Goal: Task Accomplishment & Management: Complete application form

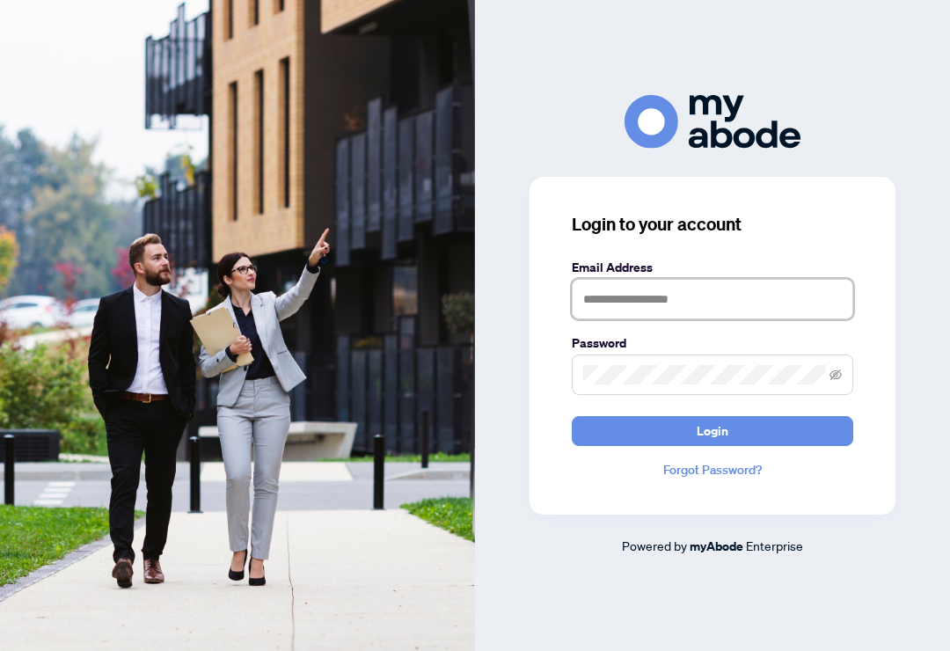
click at [766, 315] on input "text" at bounding box center [712, 299] width 281 height 40
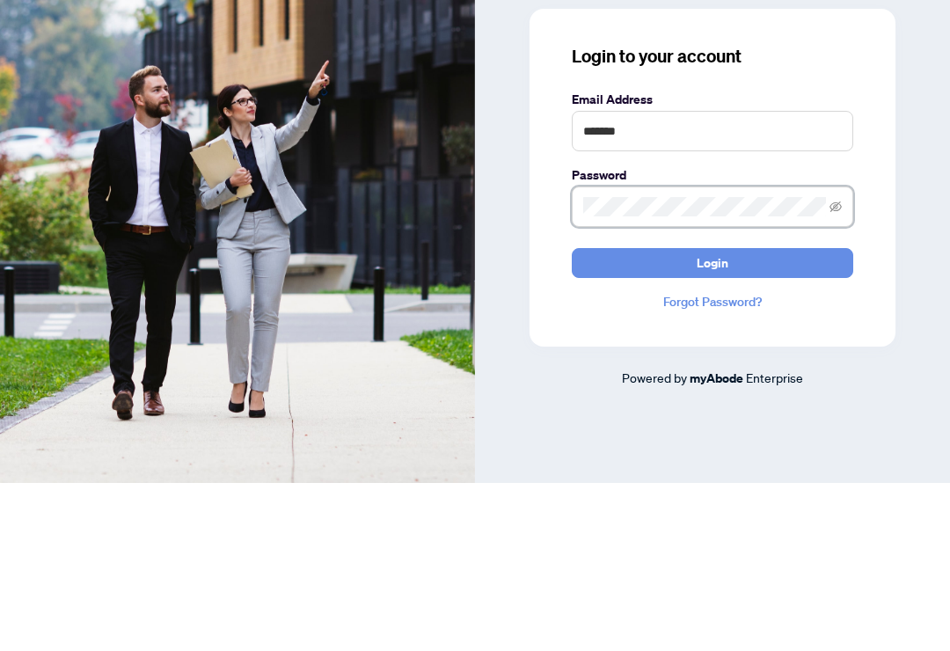
click at [703, 354] on span at bounding box center [712, 374] width 281 height 40
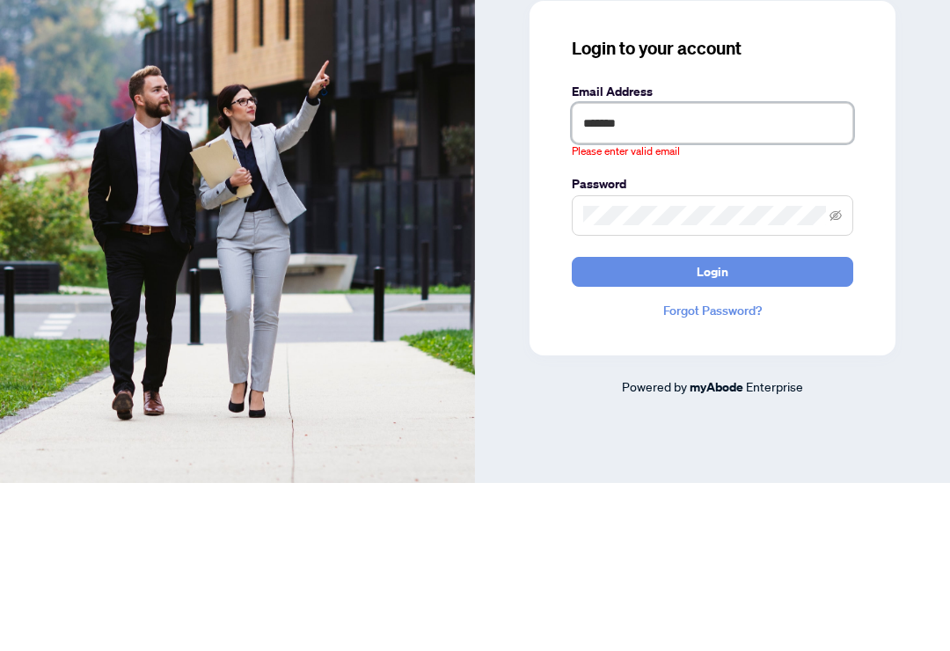
click at [673, 271] on input "*******" at bounding box center [712, 291] width 281 height 40
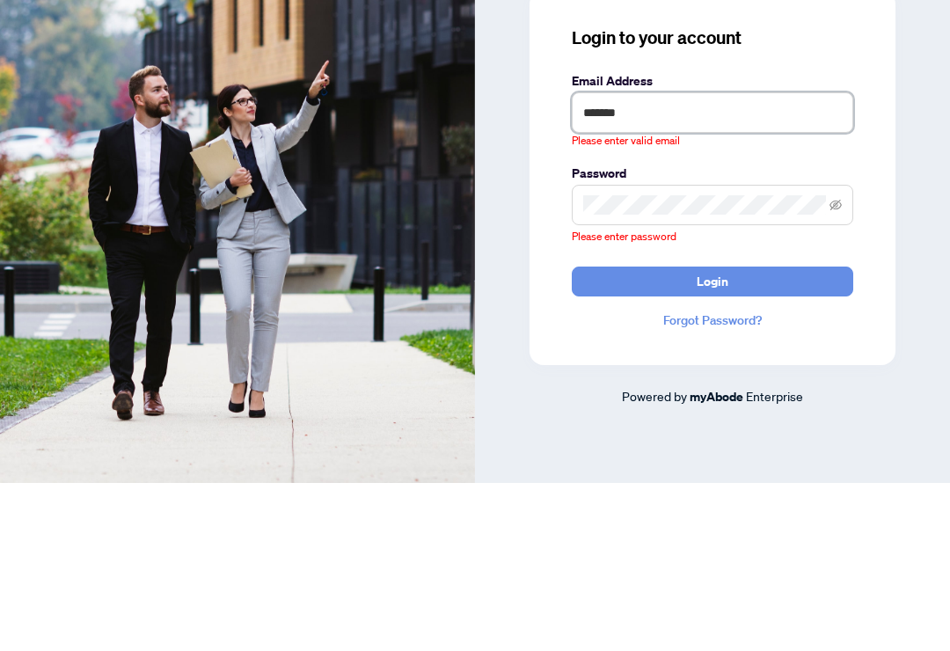
type input "**********"
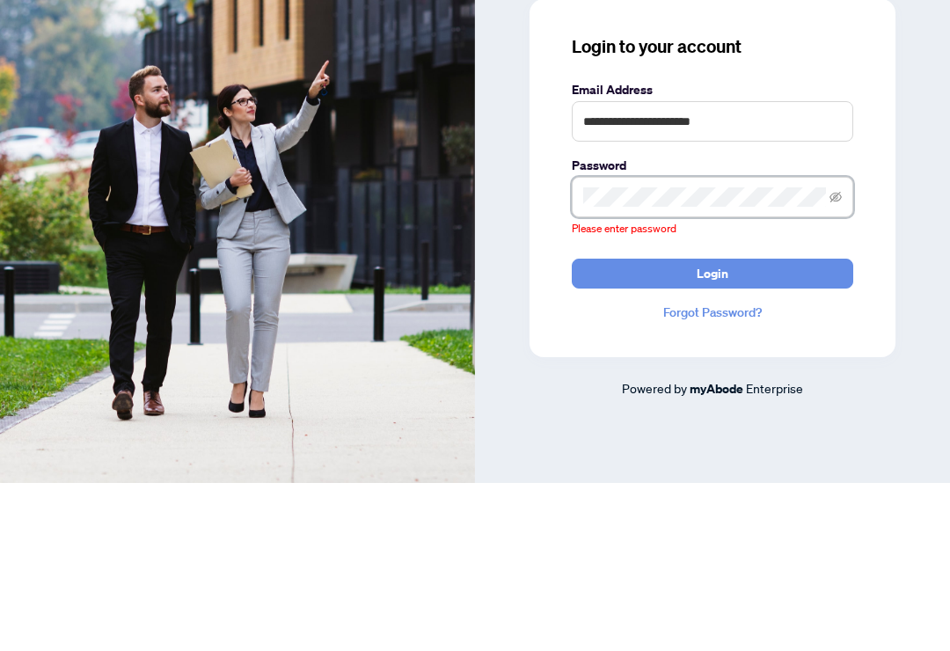
scroll to position [29, 0]
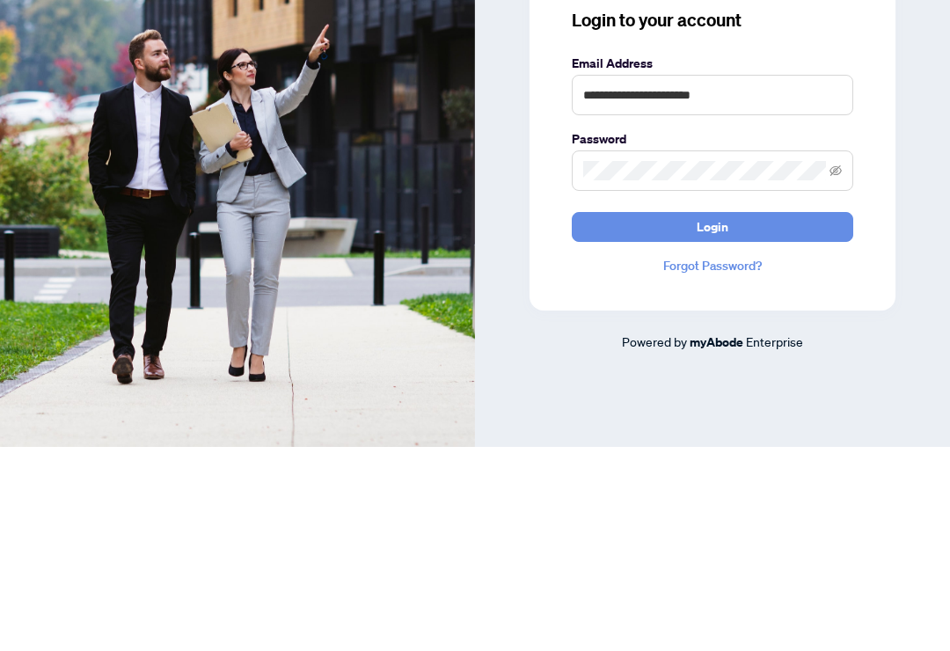
click at [767, 416] on button "Login" at bounding box center [712, 431] width 281 height 30
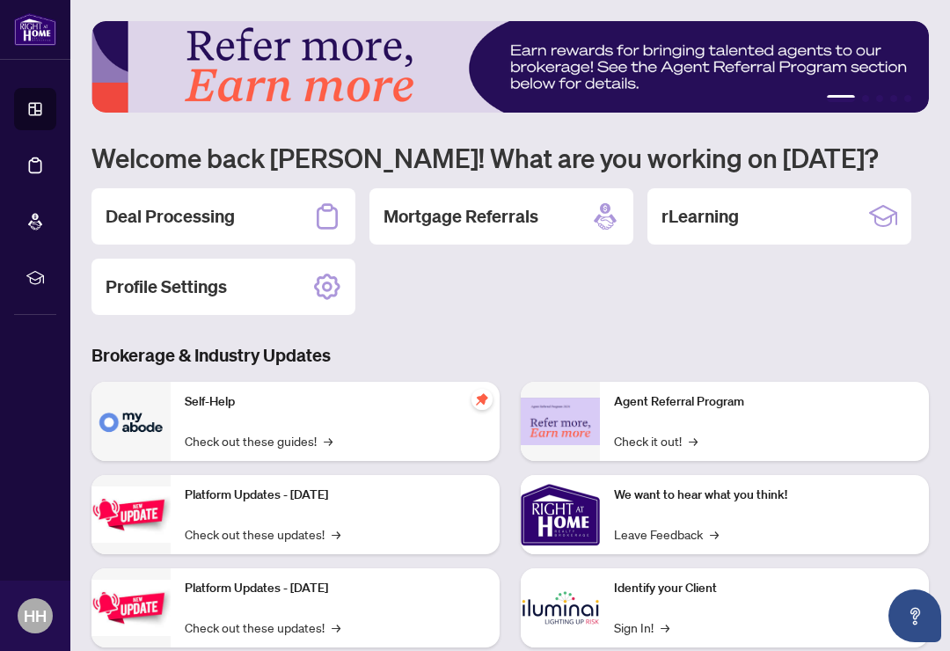
click at [154, 235] on div "Deal Processing" at bounding box center [223, 216] width 264 height 56
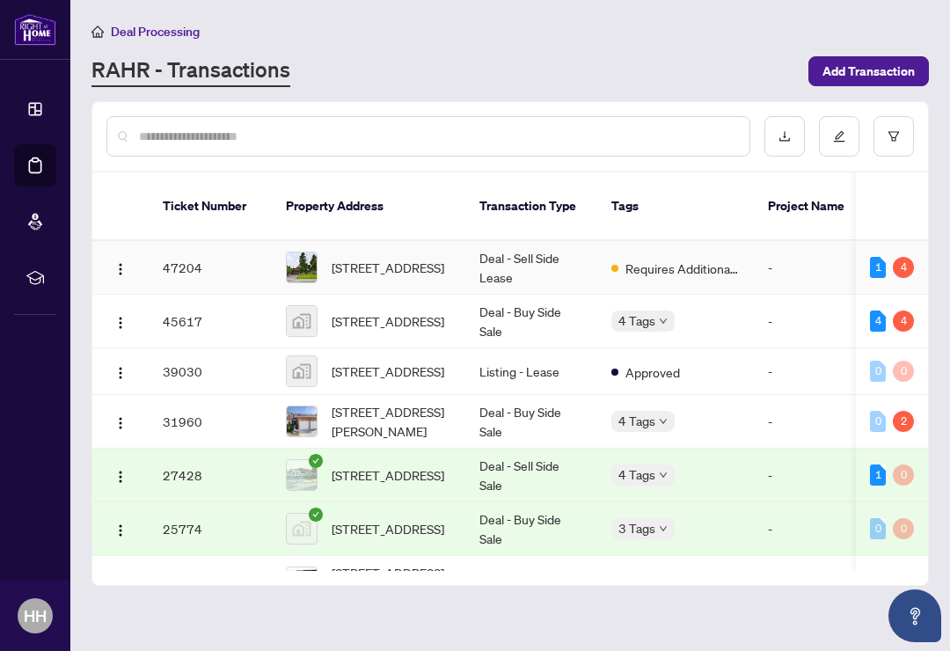
click at [385, 258] on span "[STREET_ADDRESS]" at bounding box center [387, 267] width 113 height 19
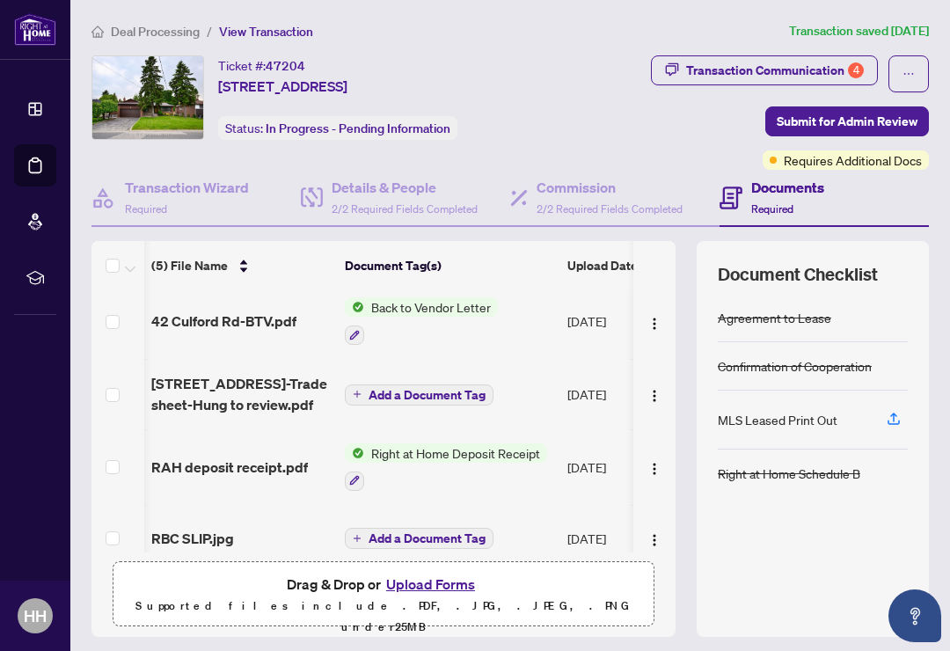
scroll to position [0, 7]
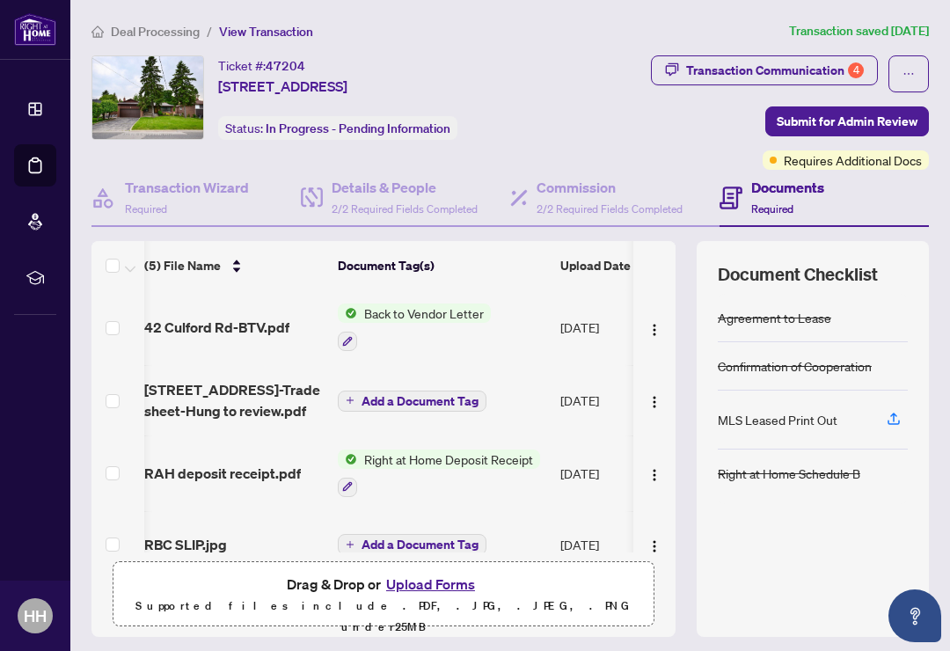
click at [801, 62] on div "Transaction Communication 4" at bounding box center [775, 70] width 178 height 28
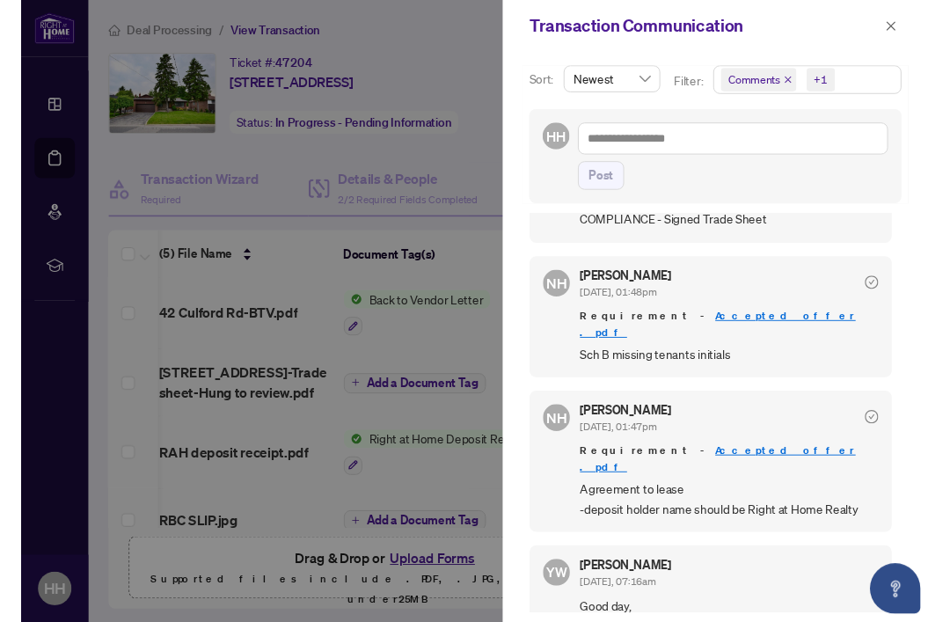
scroll to position [1096, 0]
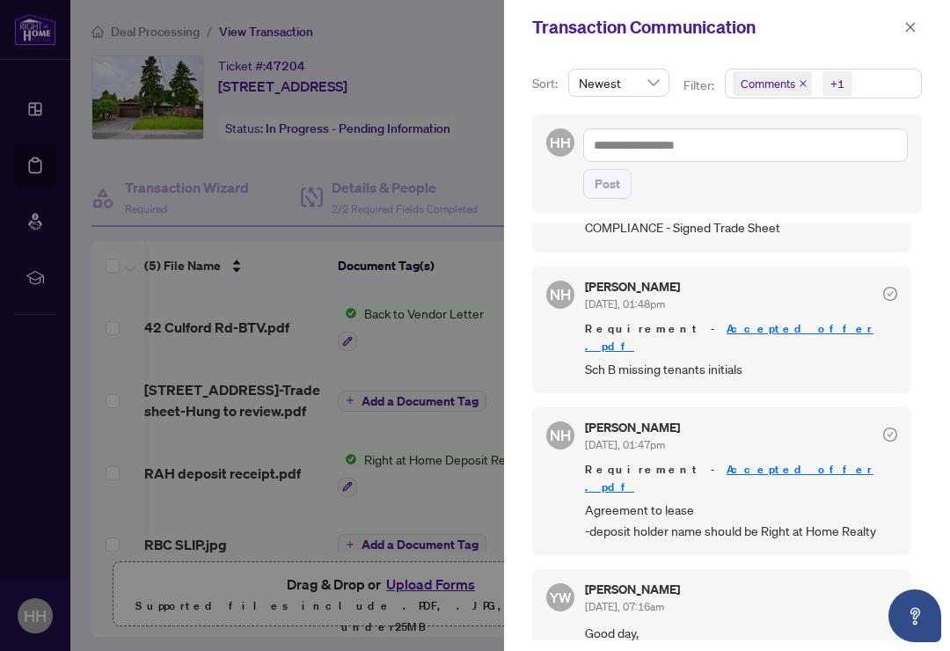
click at [913, 32] on icon "close" at bounding box center [910, 27] width 12 height 12
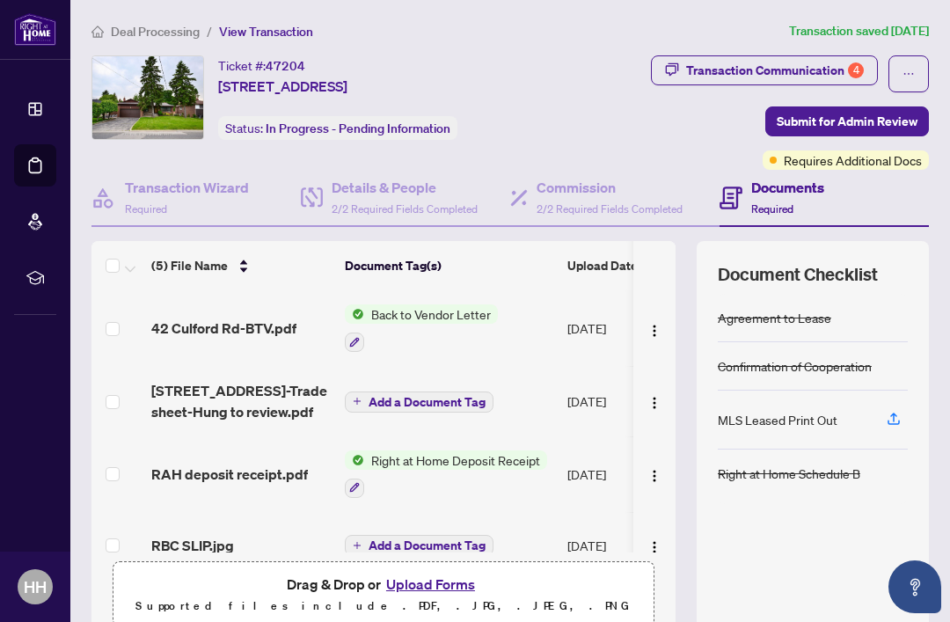
click at [819, 69] on div "Transaction Communication 4" at bounding box center [775, 70] width 178 height 28
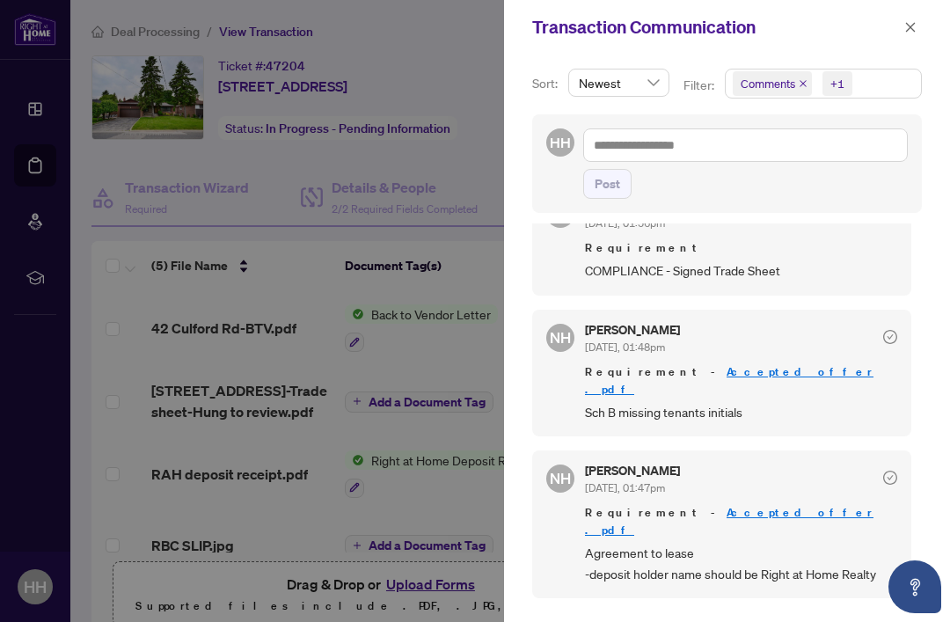
scroll to position [1054, 0]
click at [918, 33] on button "button" at bounding box center [910, 27] width 23 height 21
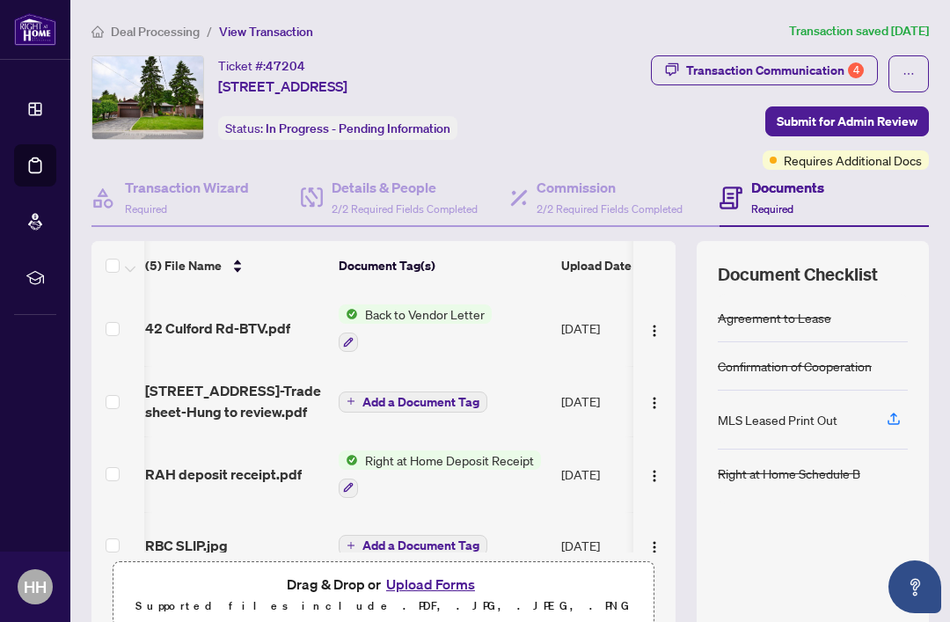
scroll to position [0, 6]
click at [445, 315] on span "Back to Vendor Letter" at bounding box center [425, 313] width 134 height 19
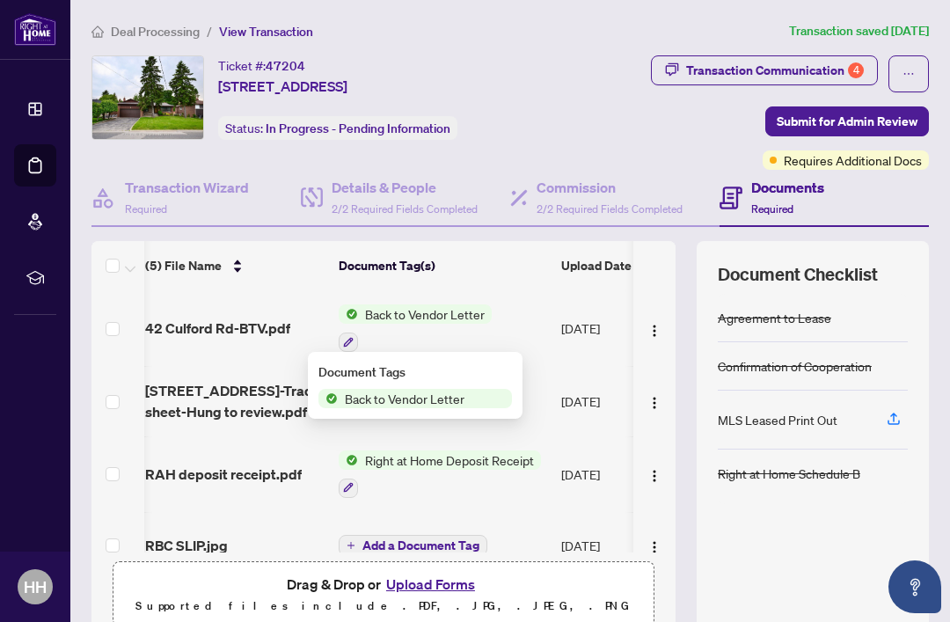
click at [433, 393] on span "Back to Vendor Letter" at bounding box center [405, 398] width 134 height 19
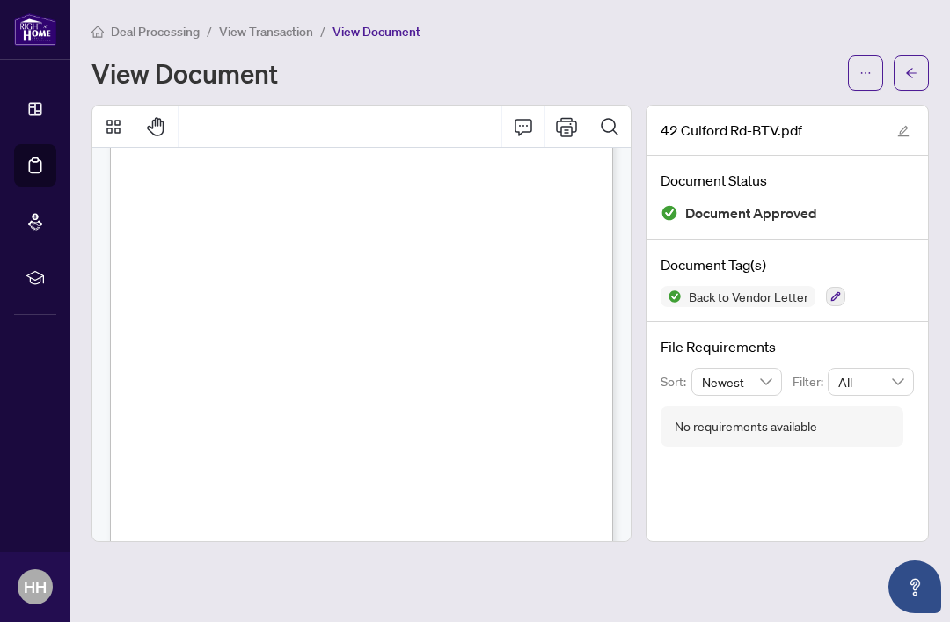
scroll to position [98, 0]
click at [554, 272] on span "Page 1" at bounding box center [643, 556] width 887 height 581
click at [868, 80] on span "button" at bounding box center [865, 73] width 12 height 28
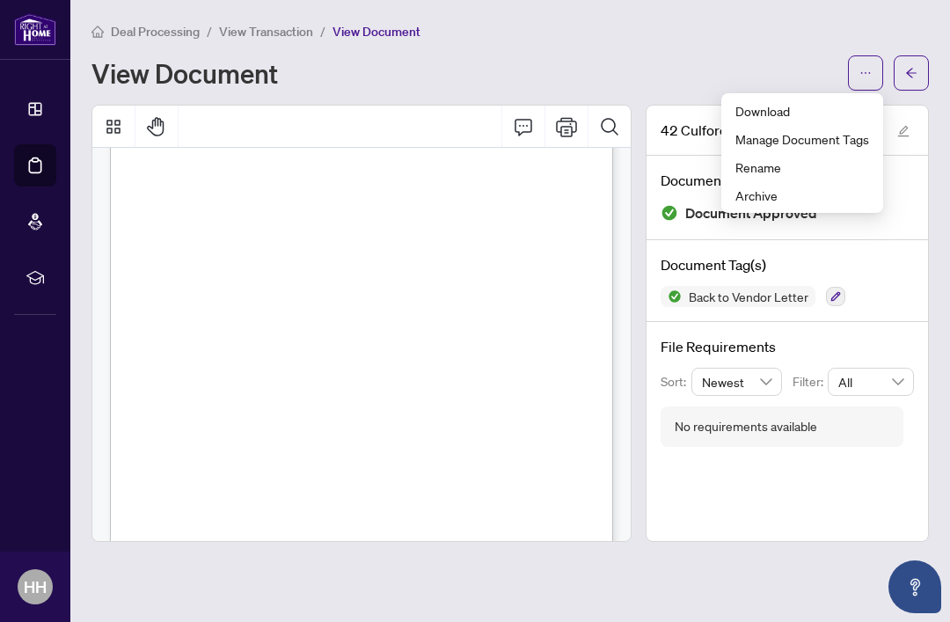
click at [805, 110] on span "Download" at bounding box center [802, 110] width 134 height 19
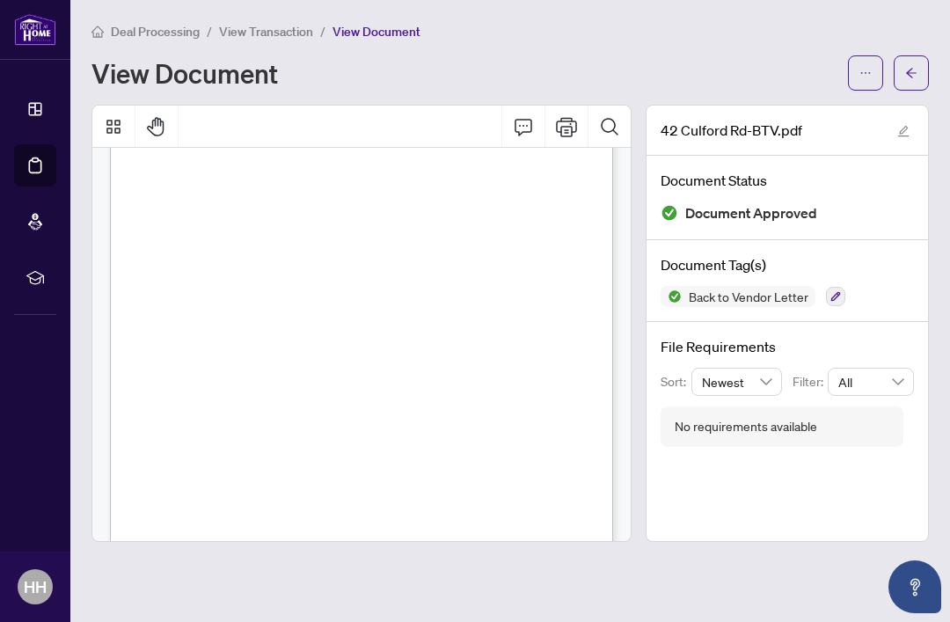
click at [914, 73] on icon "arrow-left" at bounding box center [911, 73] width 12 height 12
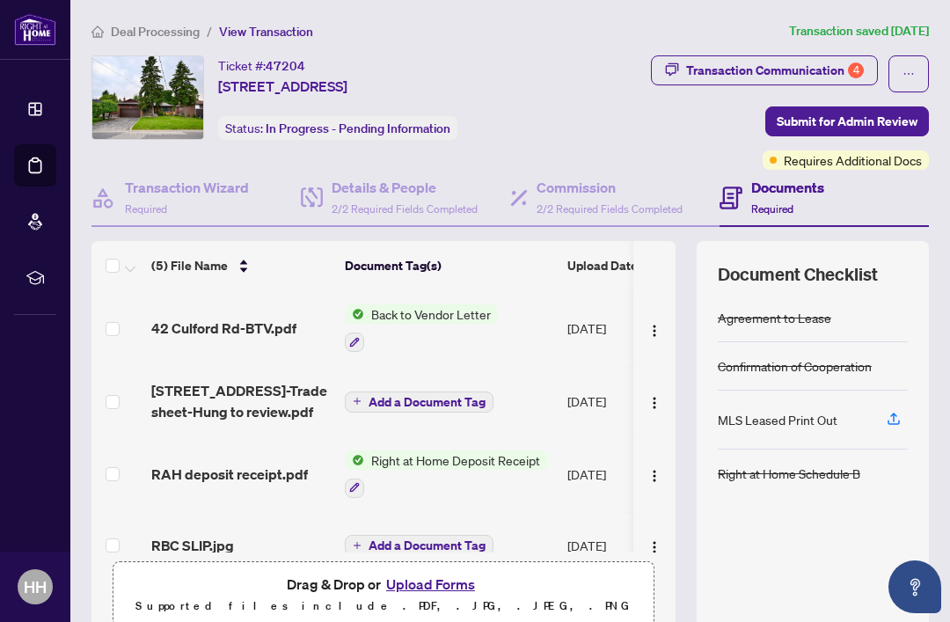
click at [426, 459] on span "Right at Home Deposit Receipt" at bounding box center [455, 459] width 183 height 19
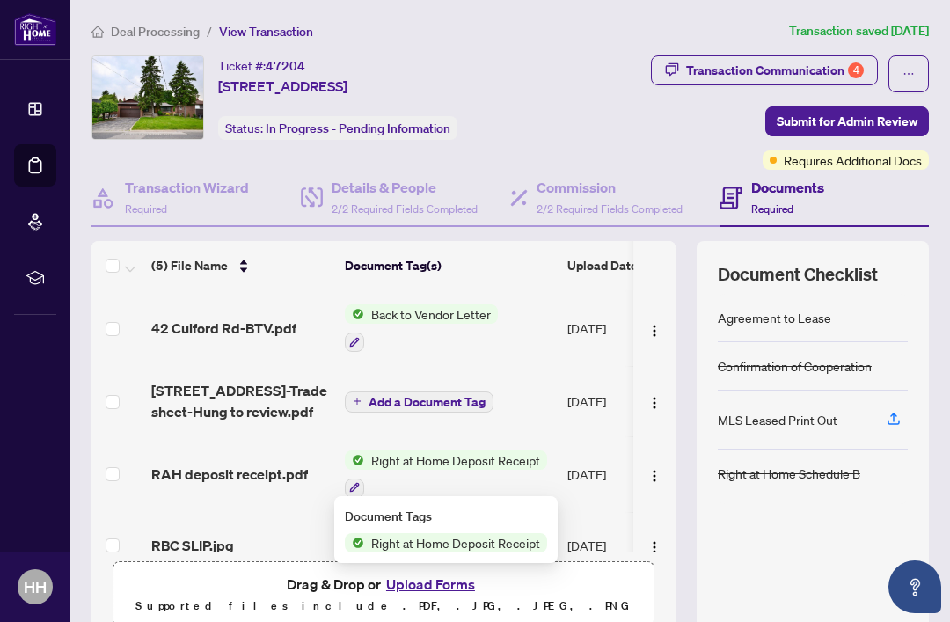
click at [514, 540] on span "Right at Home Deposit Receipt" at bounding box center [455, 542] width 183 height 19
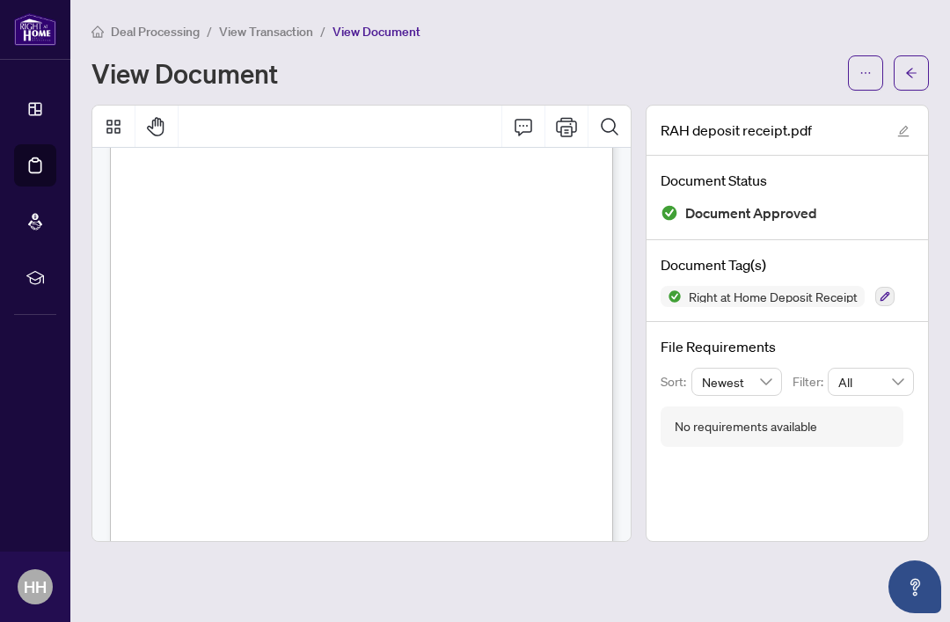
scroll to position [59, 0]
click at [910, 73] on icon "arrow-left" at bounding box center [911, 73] width 12 height 12
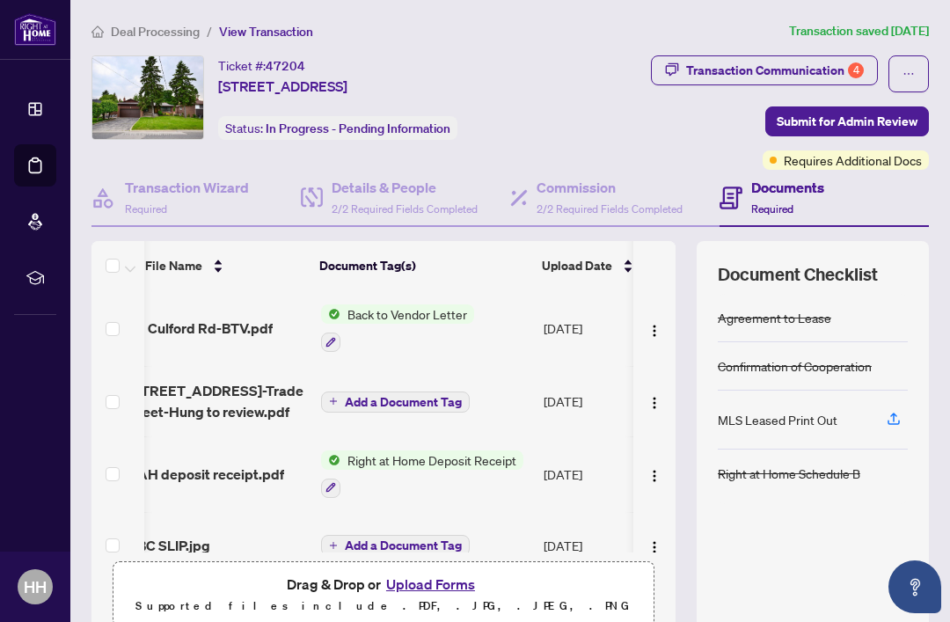
scroll to position [0, 15]
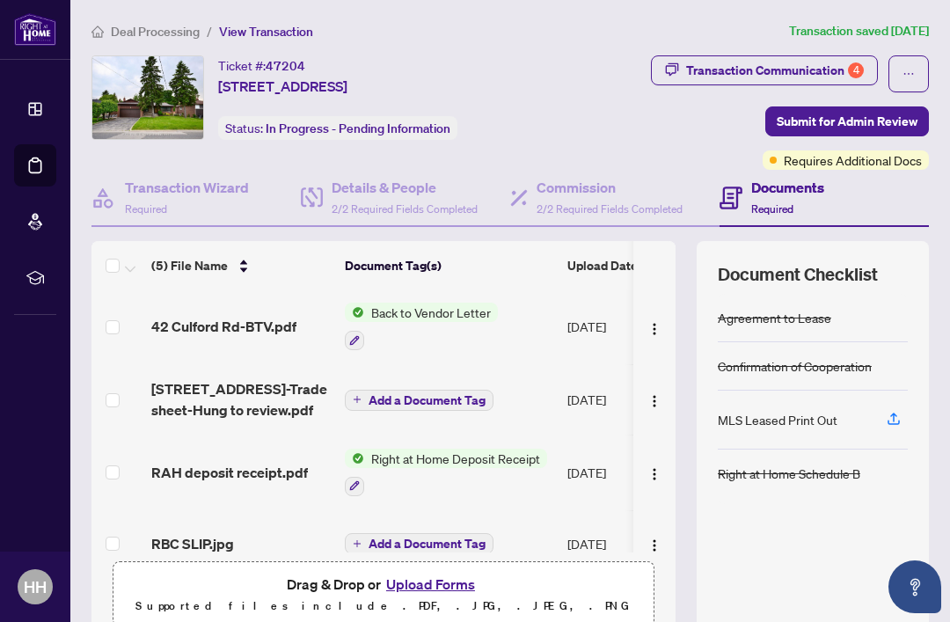
click at [435, 395] on span "Add a Document Tag" at bounding box center [426, 400] width 117 height 12
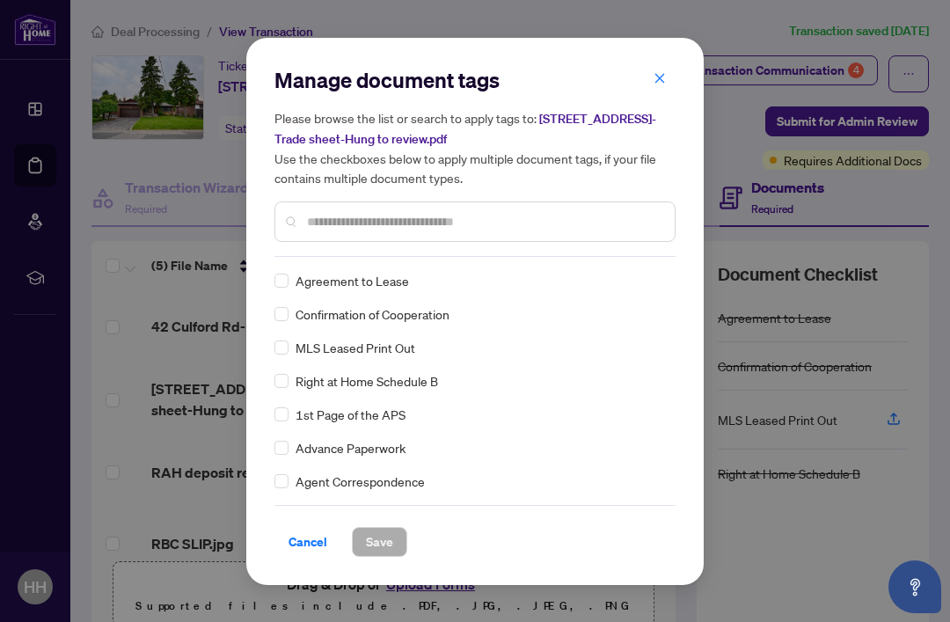
click at [664, 75] on icon "close" at bounding box center [659, 78] width 12 height 12
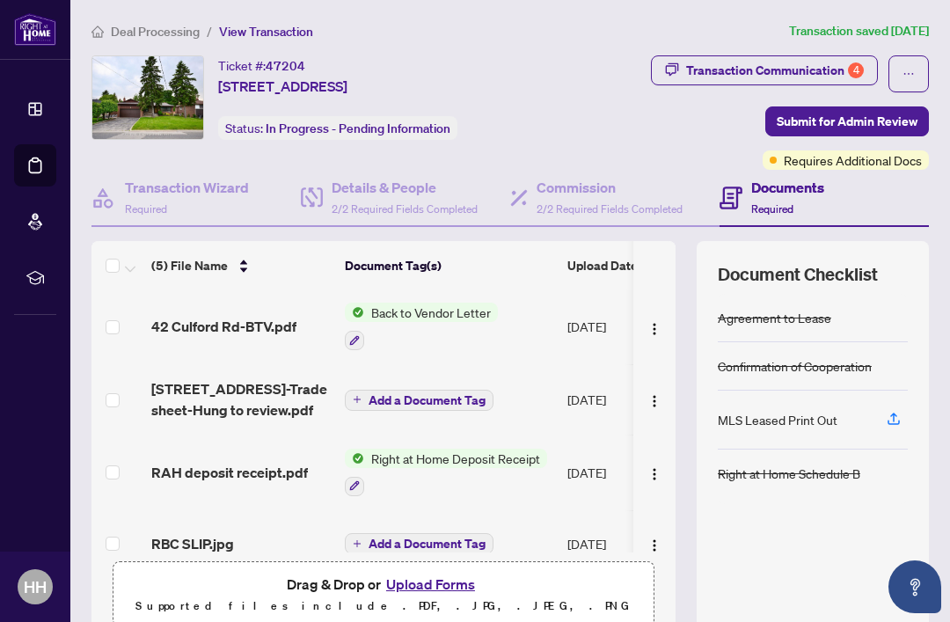
click at [246, 397] on span "[STREET_ADDRESS]-Trade sheet-Hung to review.pdf" at bounding box center [240, 399] width 179 height 42
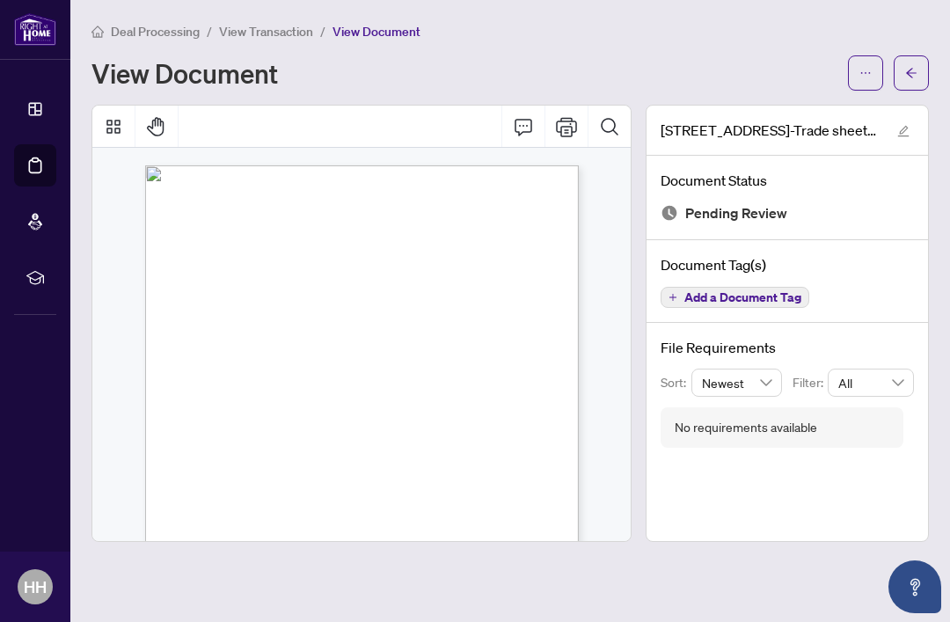
click at [869, 73] on icon "ellipsis" at bounding box center [865, 73] width 12 height 12
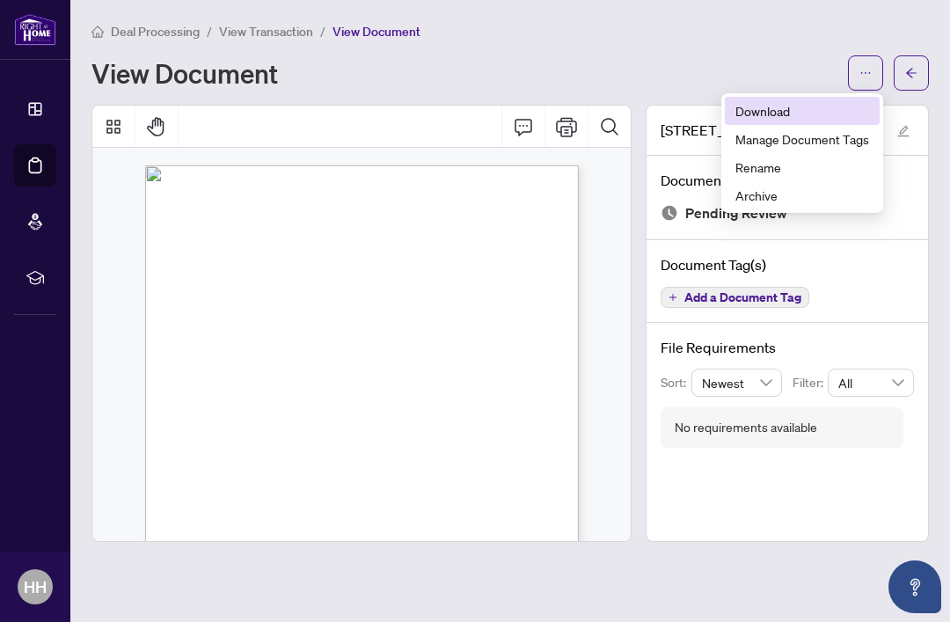
click at [792, 113] on span "Download" at bounding box center [802, 110] width 134 height 19
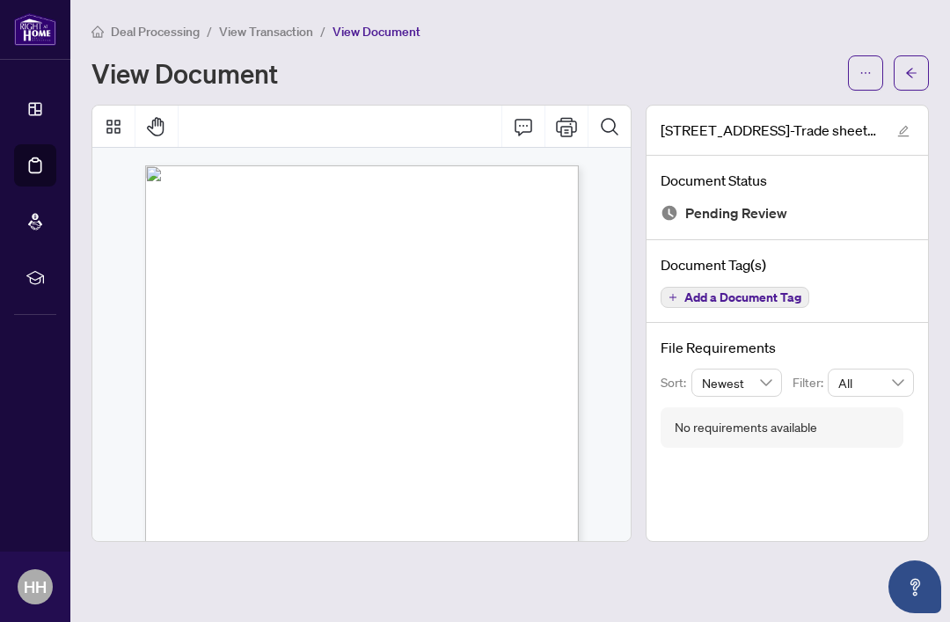
click at [912, 74] on icon "arrow-left" at bounding box center [911, 73] width 12 height 12
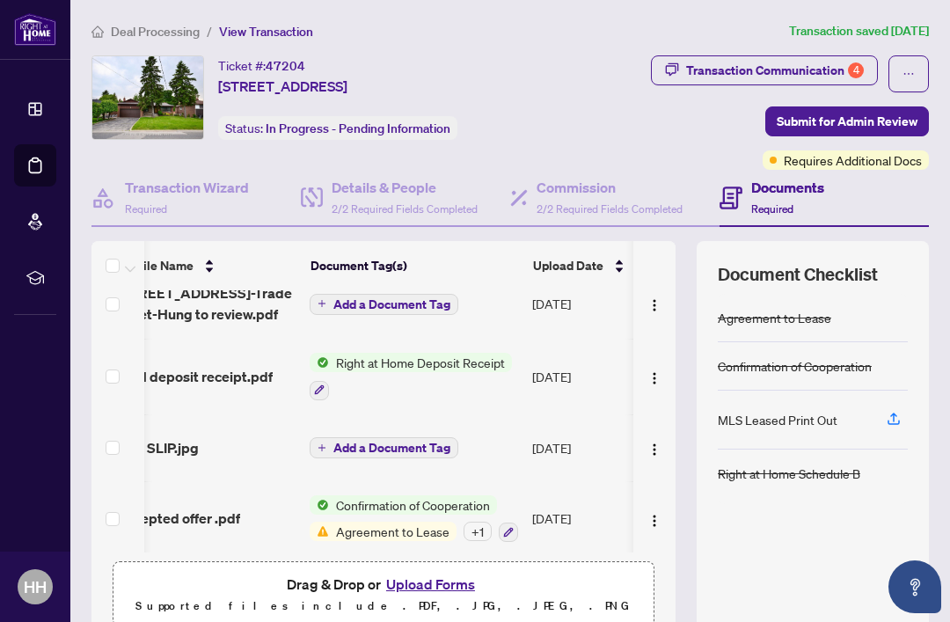
scroll to position [0, 36]
click at [442, 577] on button "Upload Forms" at bounding box center [430, 583] width 99 height 23
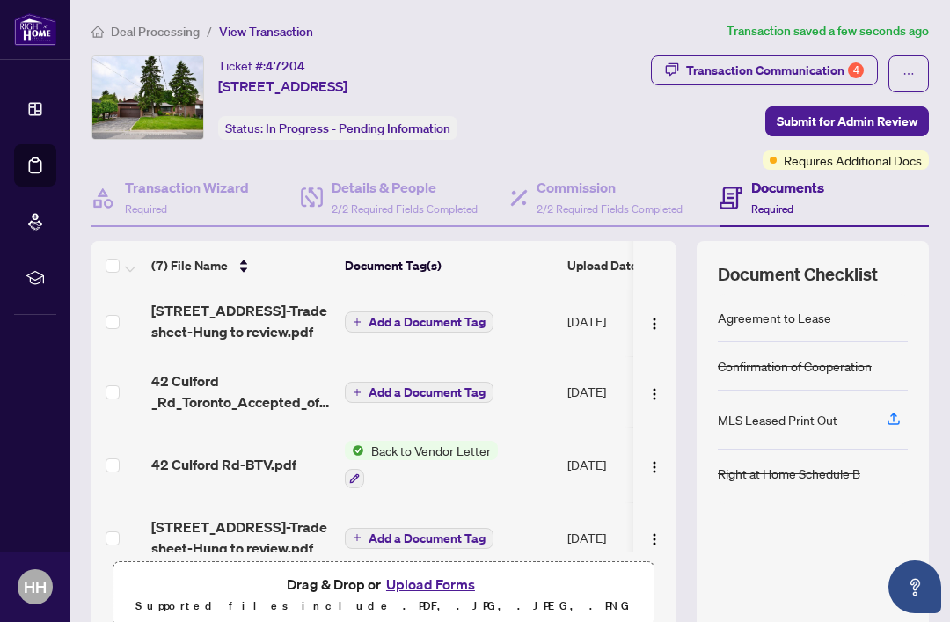
scroll to position [4, 0]
click at [848, 122] on span "Submit for Admin Review" at bounding box center [846, 121] width 141 height 28
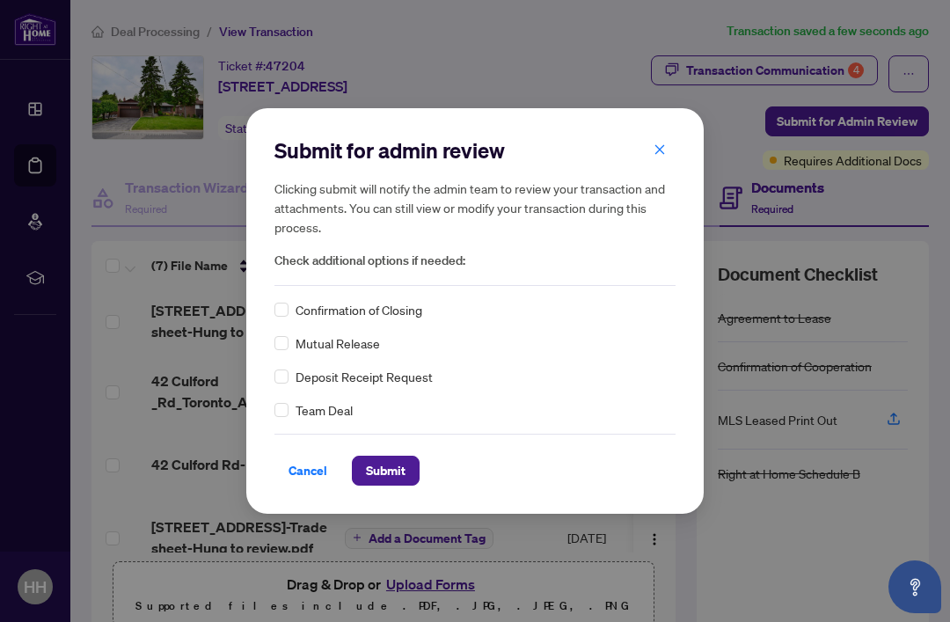
click at [660, 149] on icon "close" at bounding box center [659, 149] width 12 height 12
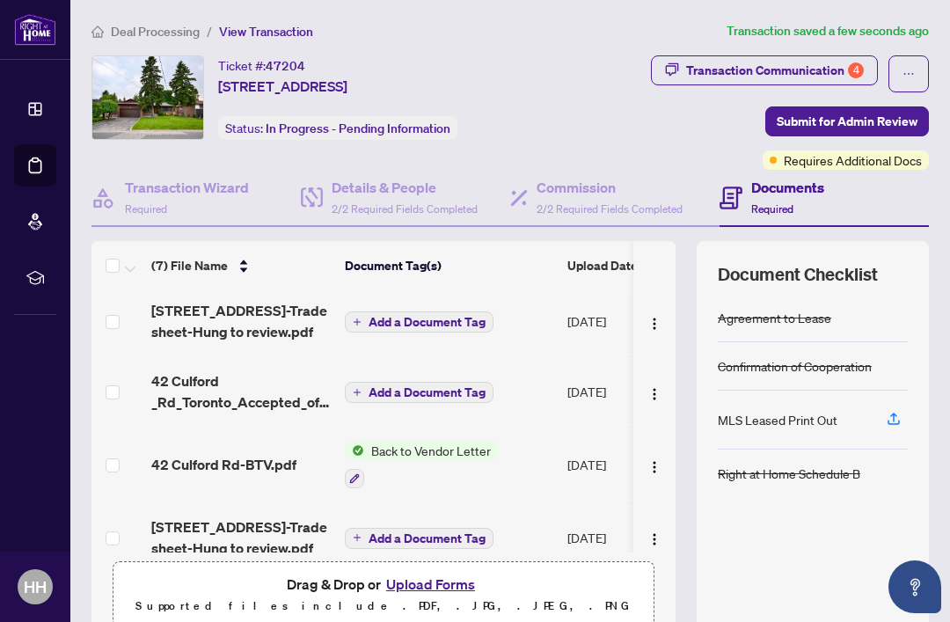
click at [808, 62] on div "Transaction Communication 4" at bounding box center [775, 70] width 178 height 28
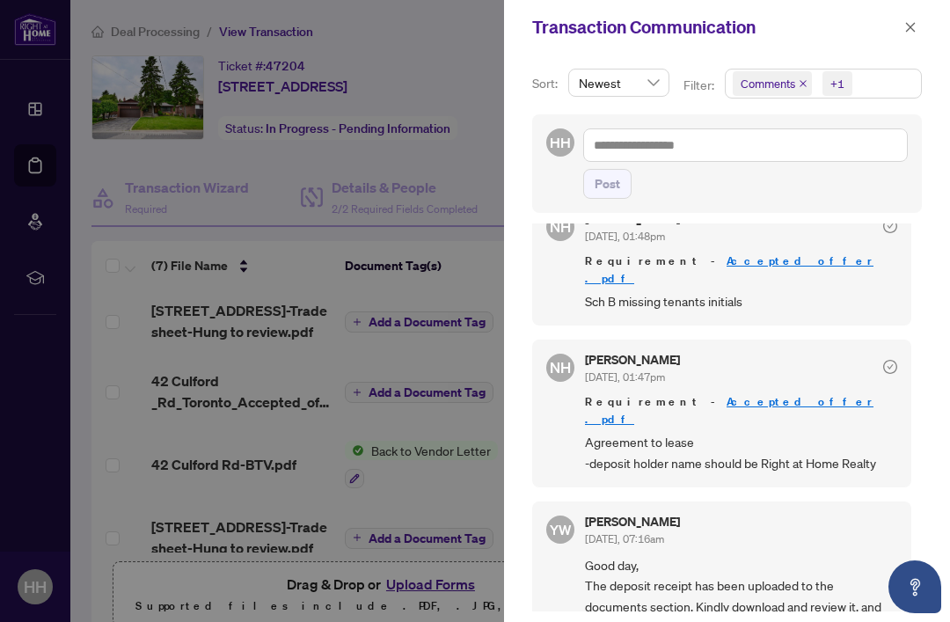
click at [911, 23] on icon "close" at bounding box center [910, 27] width 12 height 12
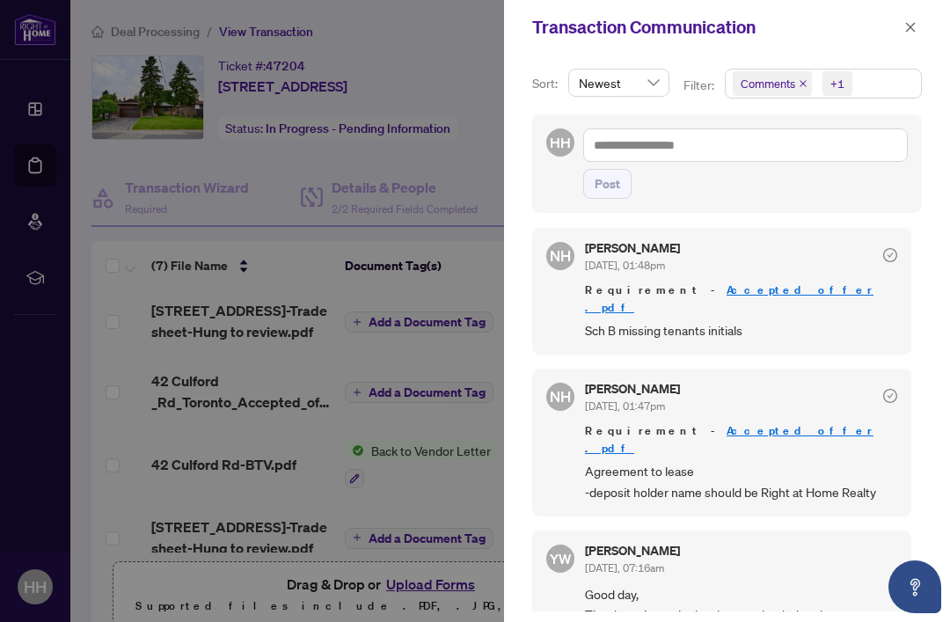
scroll to position [1130, 0]
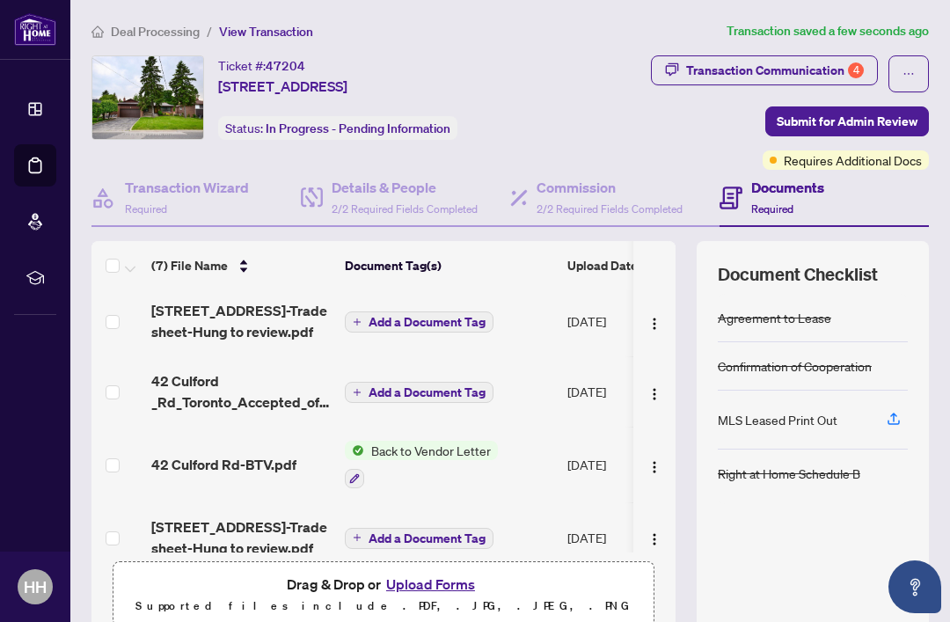
click at [439, 583] on button "Upload Forms" at bounding box center [430, 583] width 99 height 23
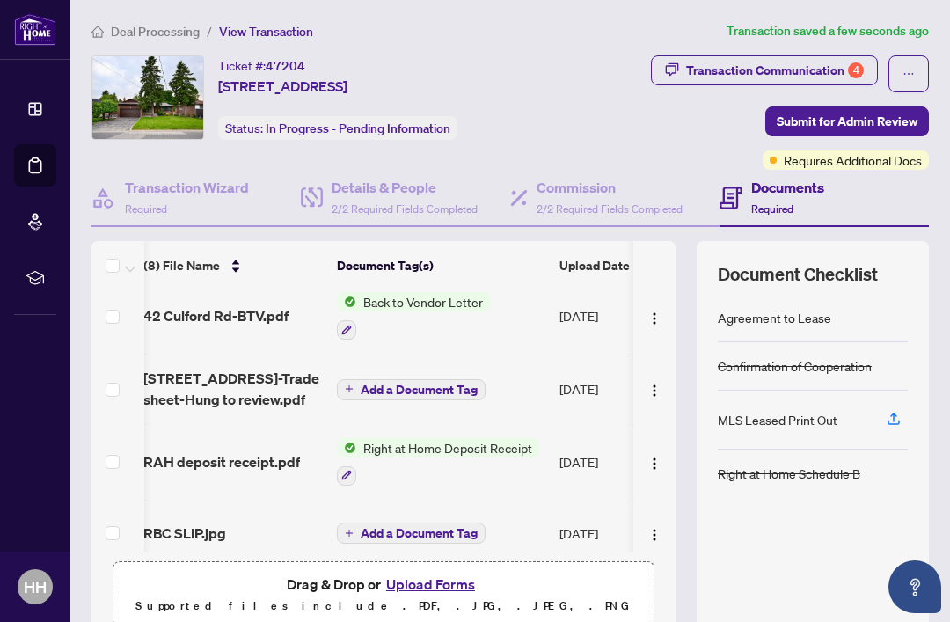
scroll to position [198, 9]
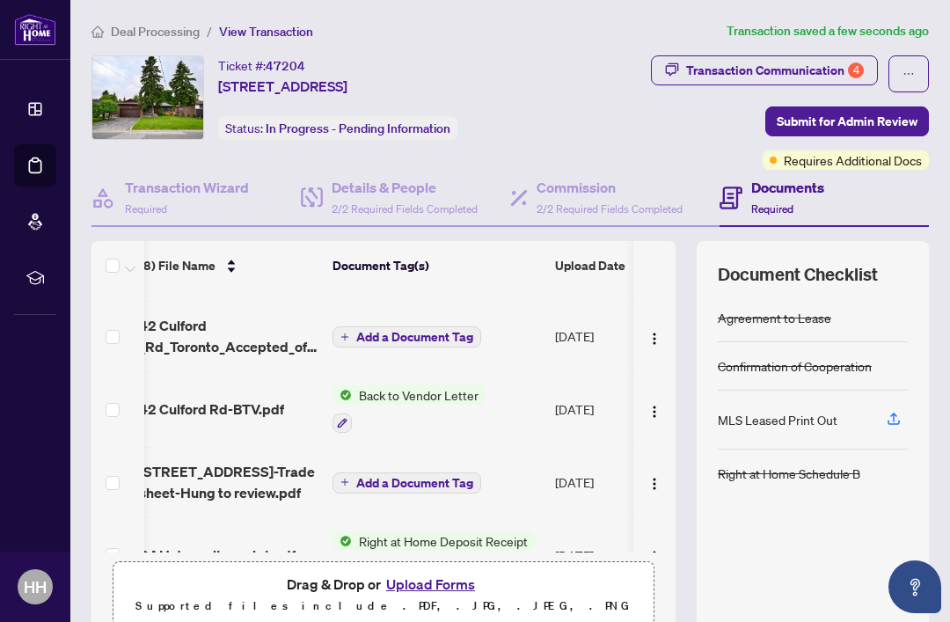
click at [900, 119] on span "Submit for Admin Review" at bounding box center [846, 121] width 141 height 28
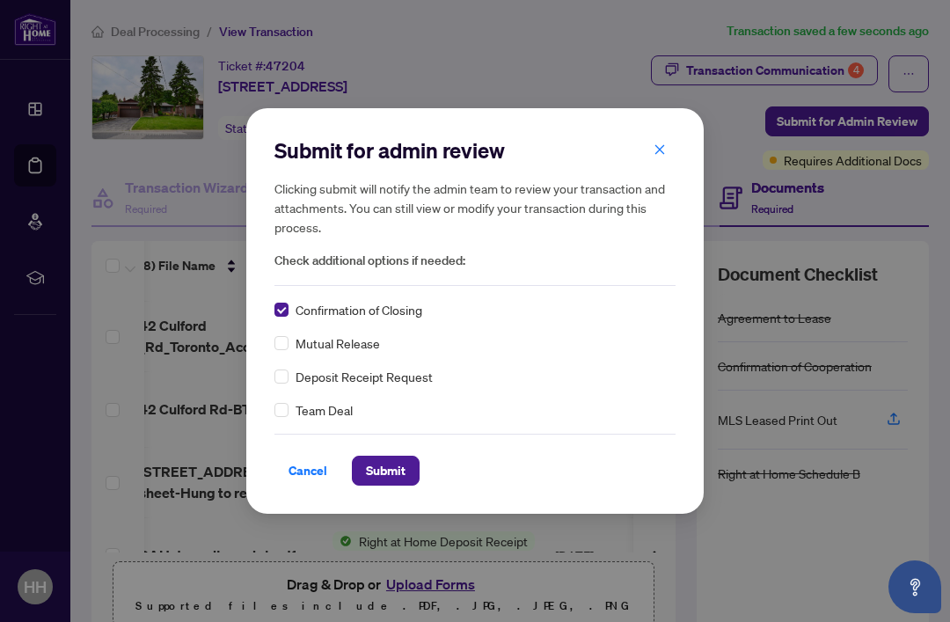
click at [397, 472] on span "Submit" at bounding box center [386, 470] width 40 height 28
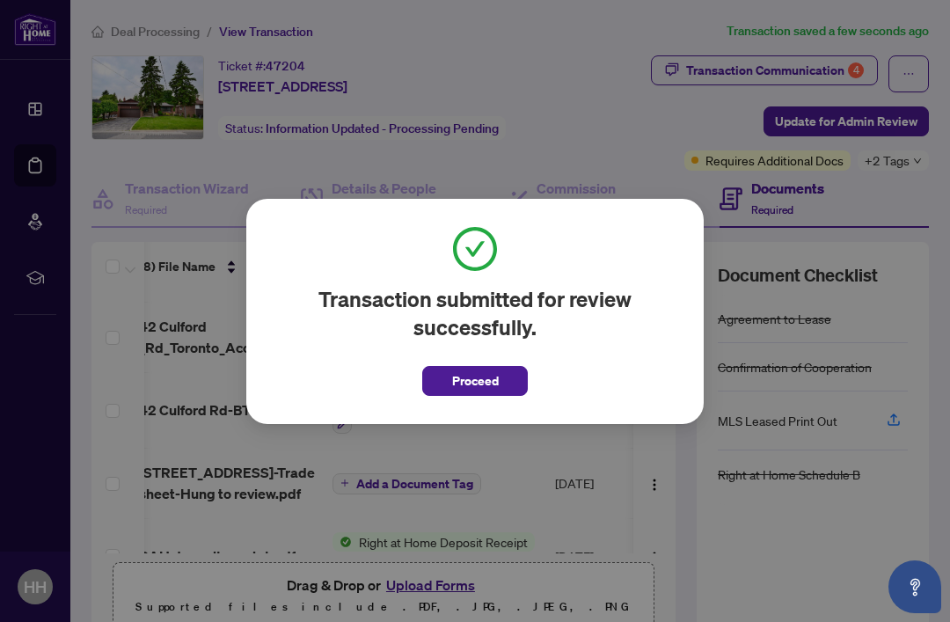
click at [491, 378] on span "Proceed" at bounding box center [475, 381] width 47 height 28
